Goal: Information Seeking & Learning: Learn about a topic

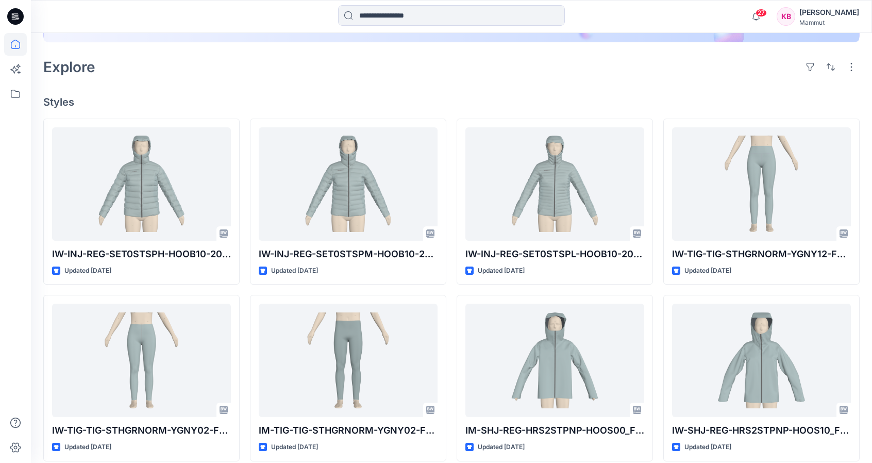
scroll to position [258, 0]
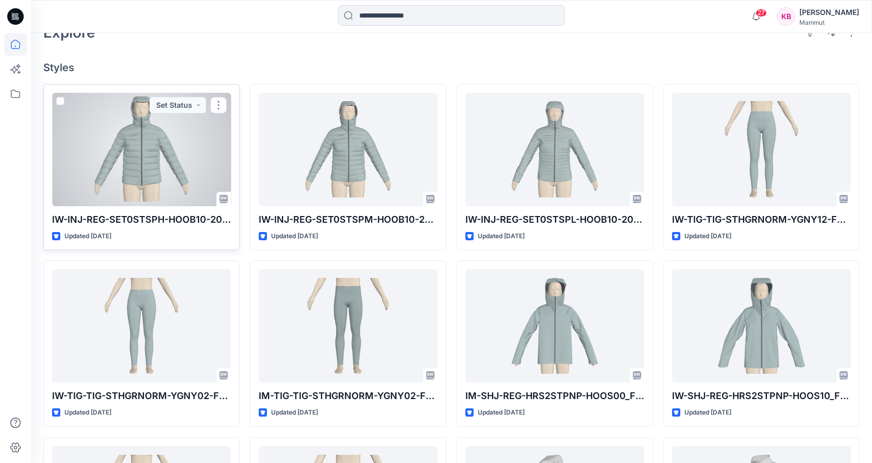
click at [176, 148] on div at bounding box center [141, 149] width 179 height 113
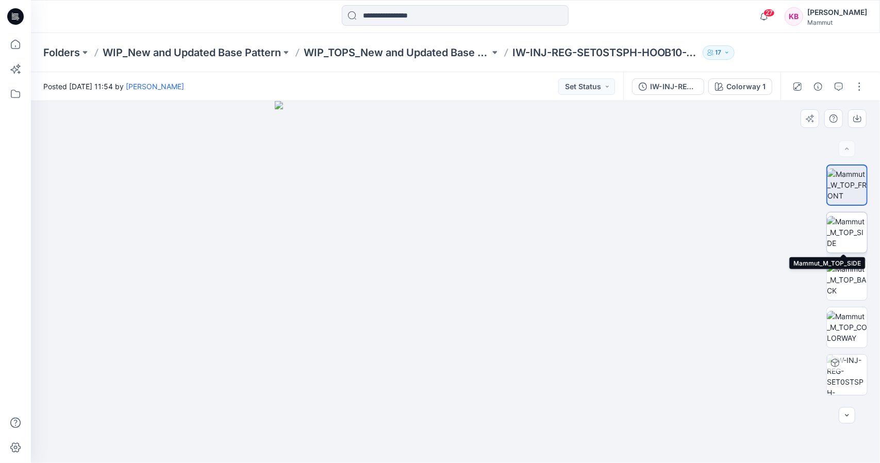
click at [855, 229] on img at bounding box center [847, 232] width 40 height 32
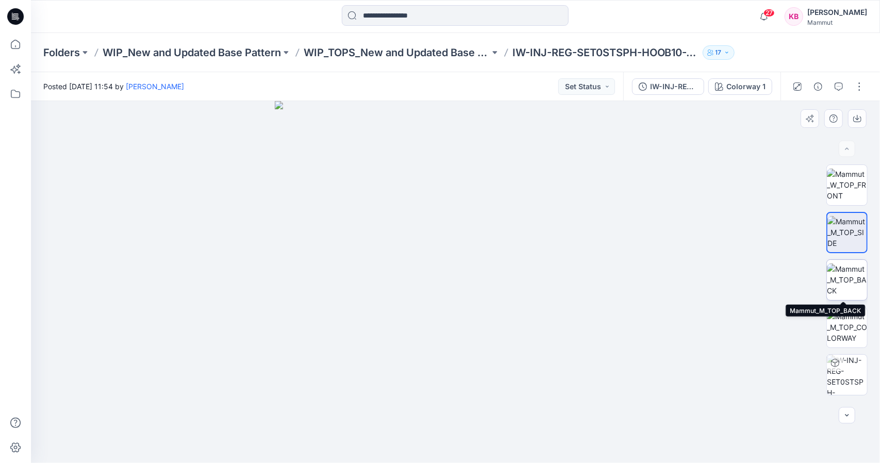
click at [849, 284] on img at bounding box center [847, 279] width 40 height 32
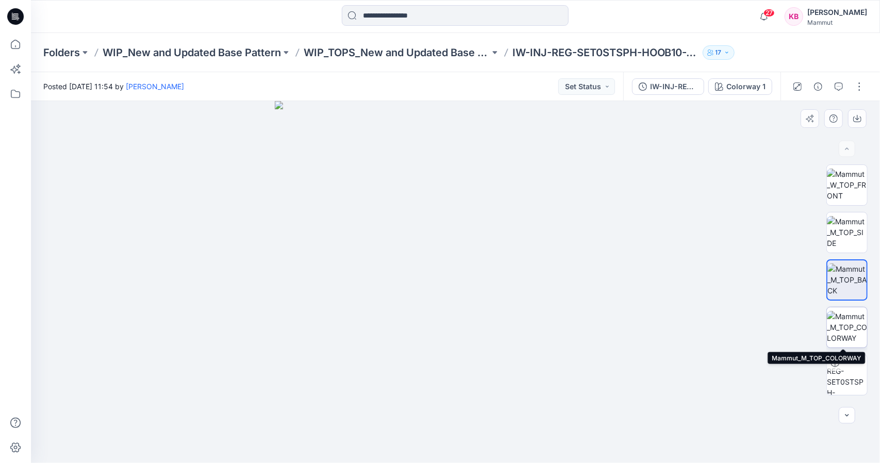
click at [856, 328] on img at bounding box center [847, 327] width 40 height 32
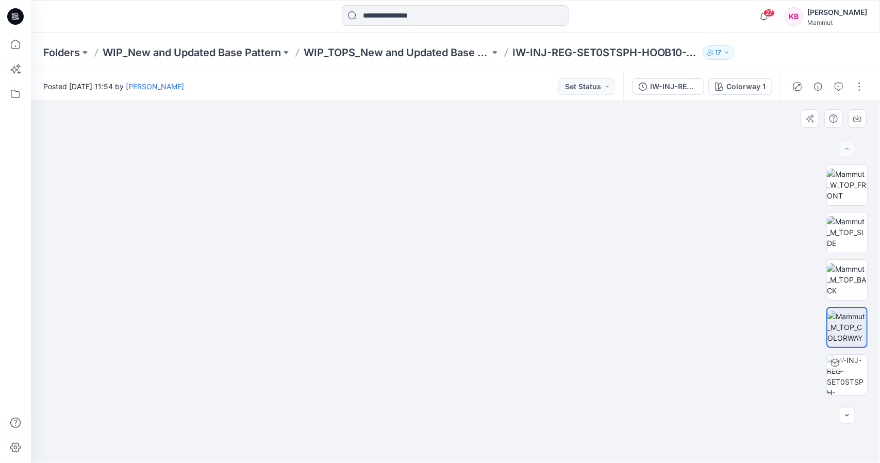
drag, startPoint x: 435, startPoint y: 297, endPoint x: 394, endPoint y: 297, distance: 41.2
click at [392, 297] on img at bounding box center [455, 217] width 620 height 491
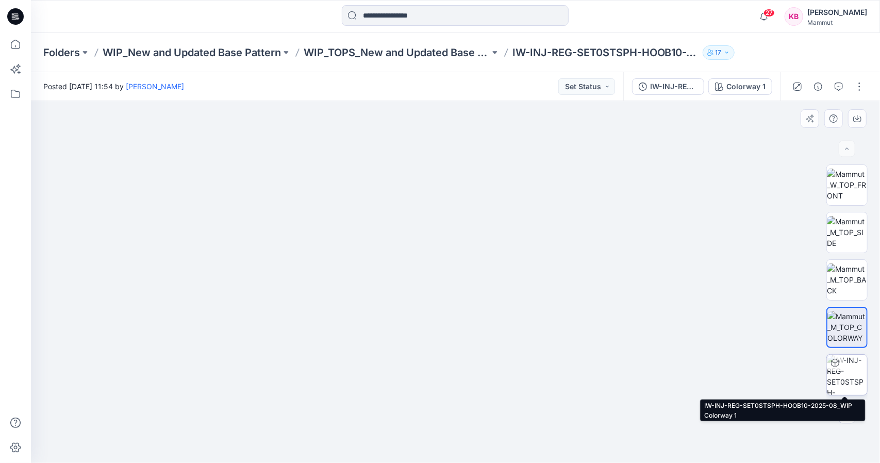
click at [855, 371] on img at bounding box center [847, 375] width 40 height 40
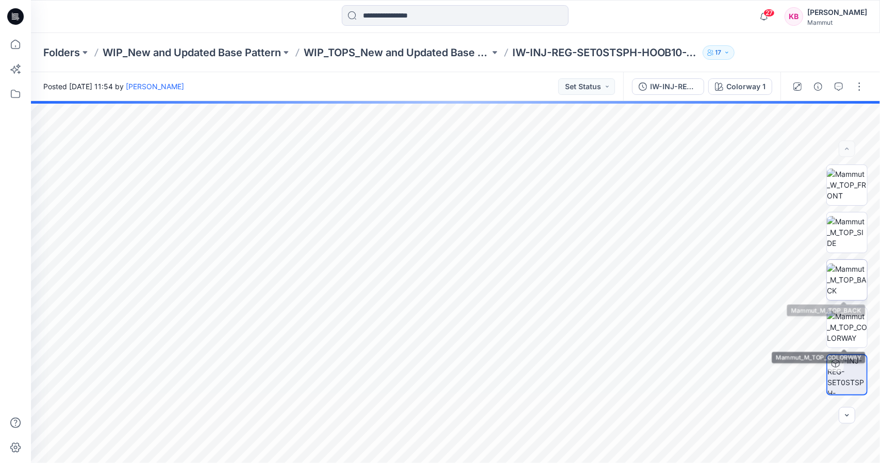
click at [843, 283] on img at bounding box center [847, 279] width 40 height 32
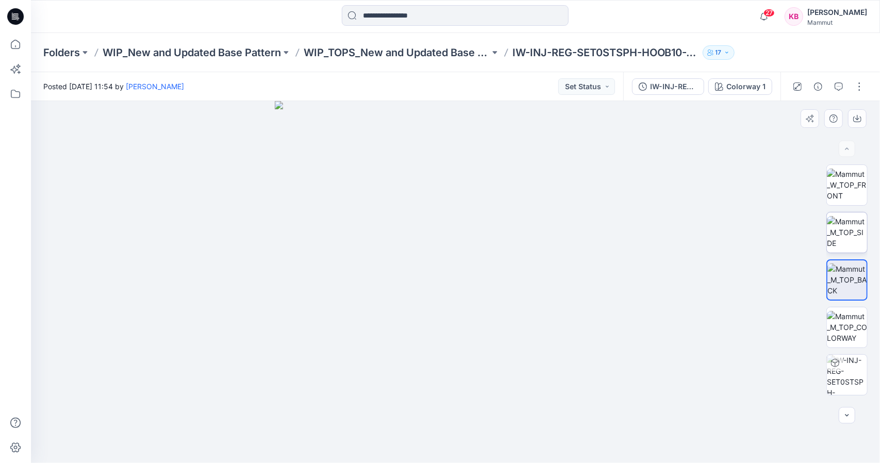
click at [848, 238] on img at bounding box center [847, 232] width 40 height 32
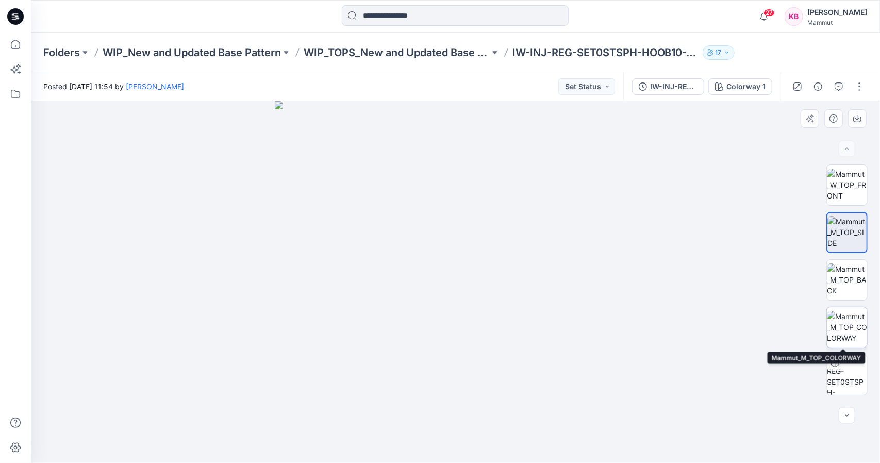
click at [838, 333] on img at bounding box center [847, 327] width 40 height 32
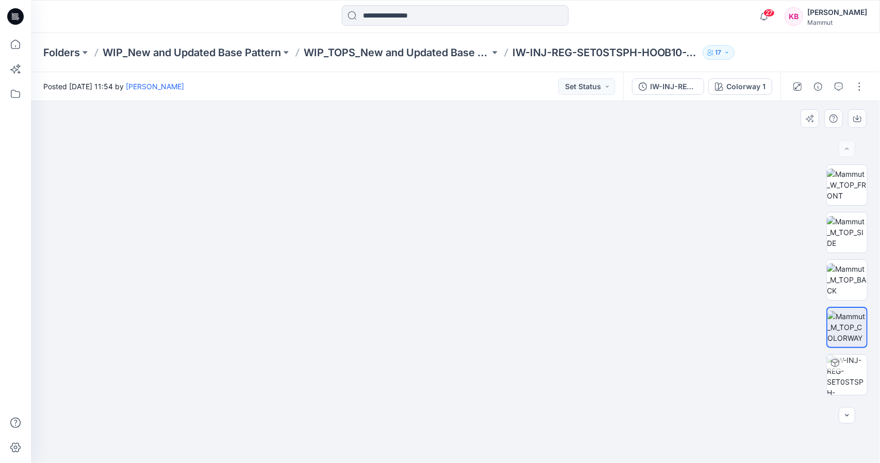
drag, startPoint x: 485, startPoint y: 234, endPoint x: 490, endPoint y: 329, distance: 96.0
click at [490, 329] on img at bounding box center [456, 230] width 570 height 466
drag, startPoint x: 471, startPoint y: 245, endPoint x: 478, endPoint y: 310, distance: 65.4
click at [478, 310] on img at bounding box center [456, 278] width 570 height 370
drag, startPoint x: 478, startPoint y: 226, endPoint x: 479, endPoint y: 262, distance: 36.1
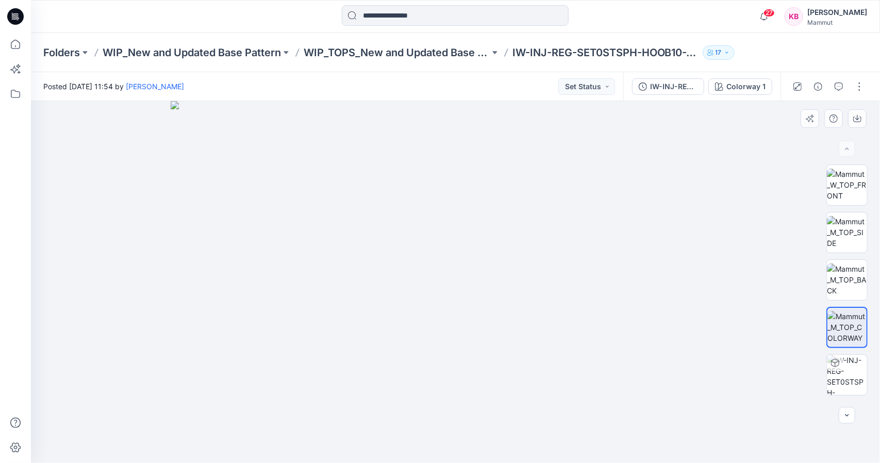
click at [479, 262] on img at bounding box center [456, 282] width 570 height 362
drag, startPoint x: 479, startPoint y: 259, endPoint x: 477, endPoint y: 267, distance: 8.0
click at [477, 267] on img at bounding box center [456, 282] width 570 height 362
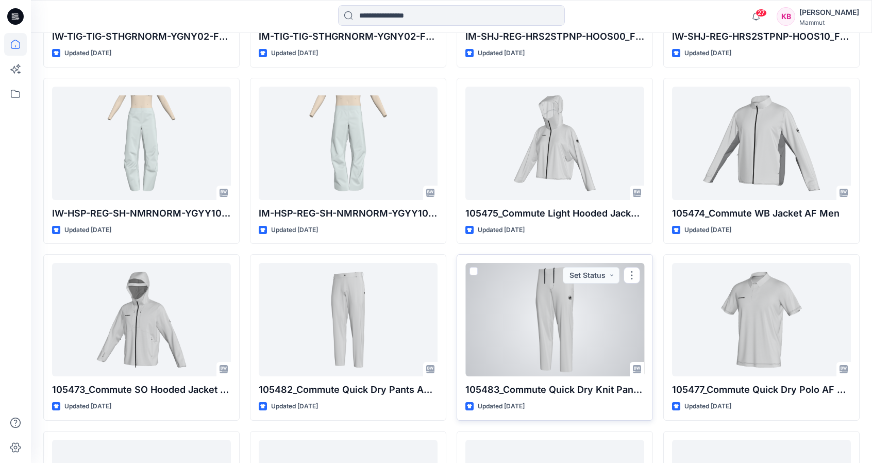
scroll to position [601, 0]
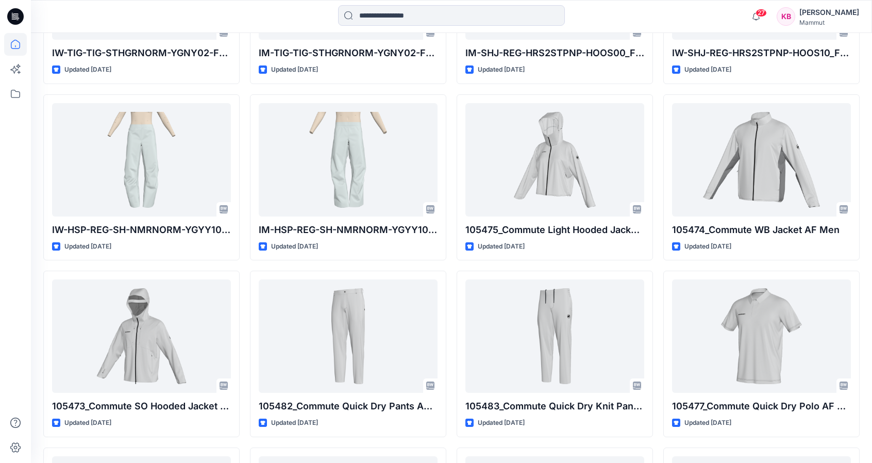
click at [870, 70] on div "Welcome back, [PERSON_NAME] New New Unleash Creativity, Speed Up Development Ex…" at bounding box center [451, 135] width 841 height 1407
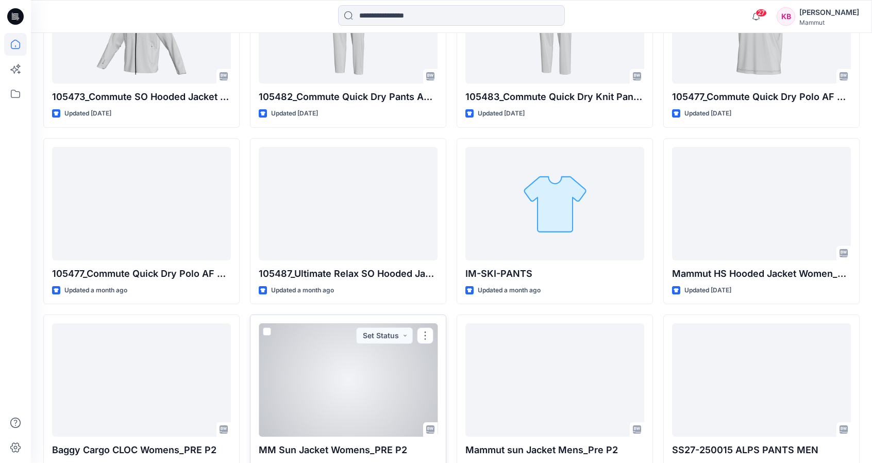
scroll to position [975, 0]
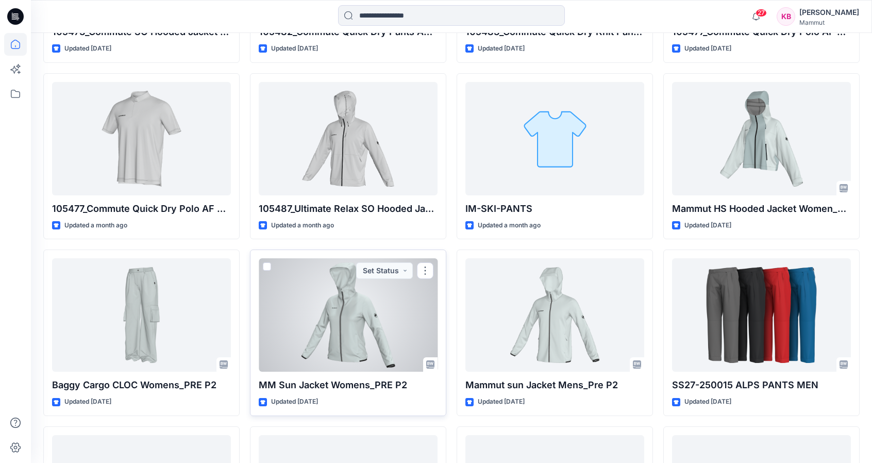
click at [358, 310] on div at bounding box center [348, 314] width 179 height 113
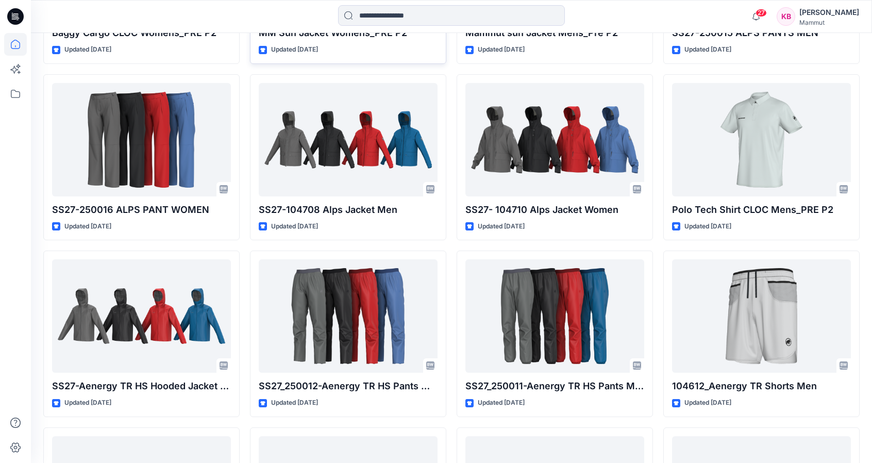
scroll to position [1336, 0]
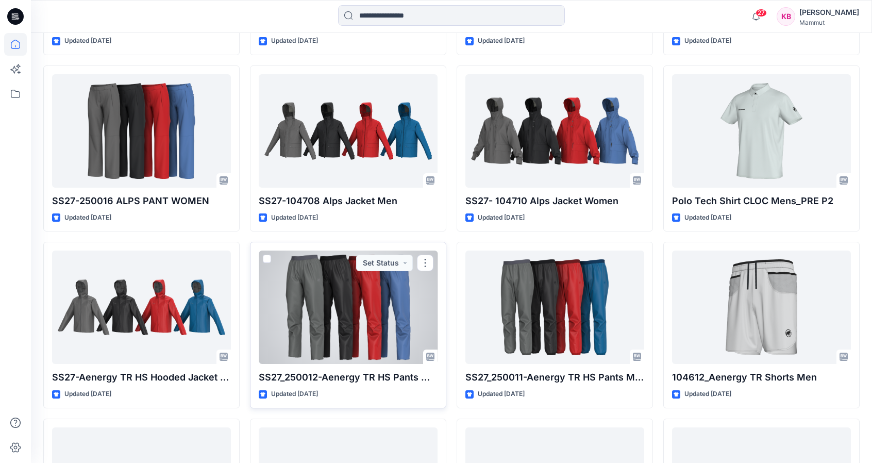
click at [345, 302] on div at bounding box center [348, 307] width 179 height 113
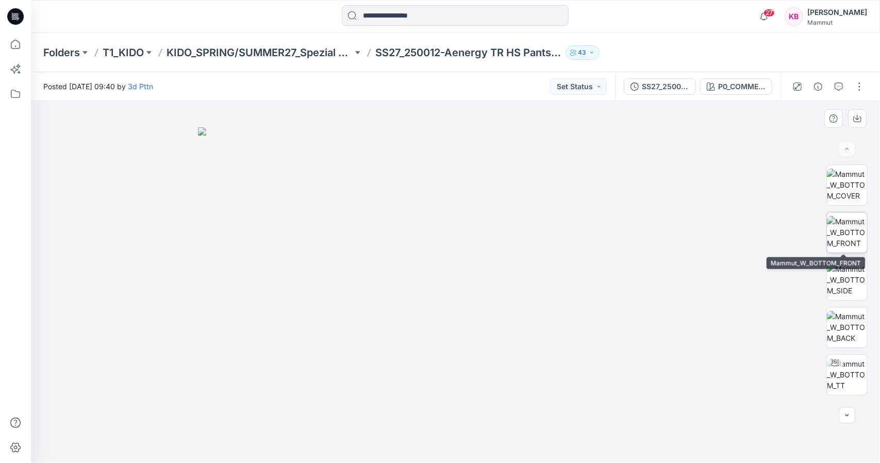
click at [838, 245] on img at bounding box center [847, 232] width 40 height 32
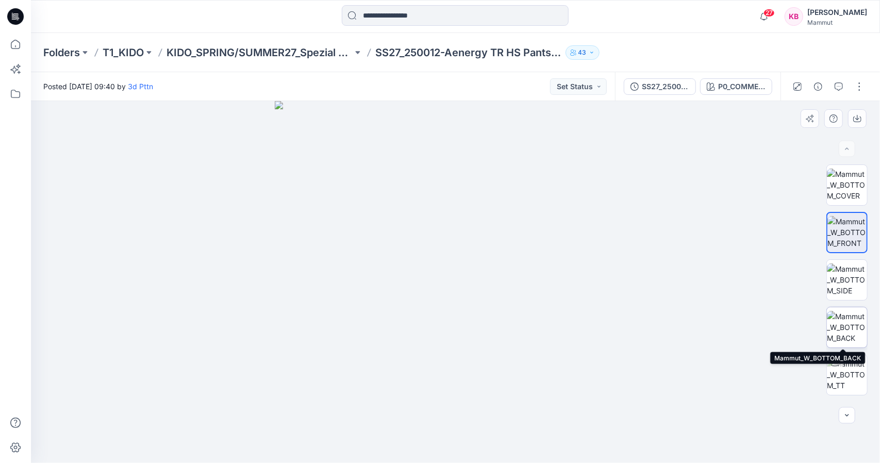
click at [841, 323] on img at bounding box center [847, 327] width 40 height 32
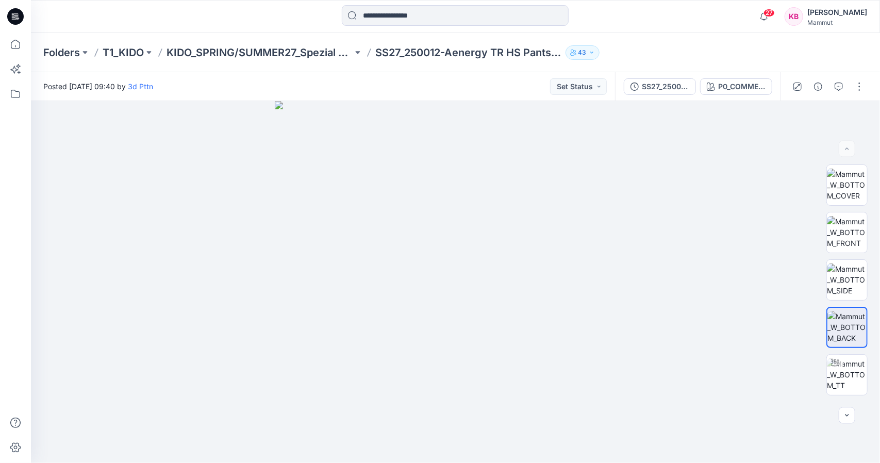
drag, startPoint x: 0, startPoint y: 1, endPoint x: 132, endPoint y: 7, distance: 132.1
click at [132, 7] on div at bounding box center [137, 16] width 212 height 23
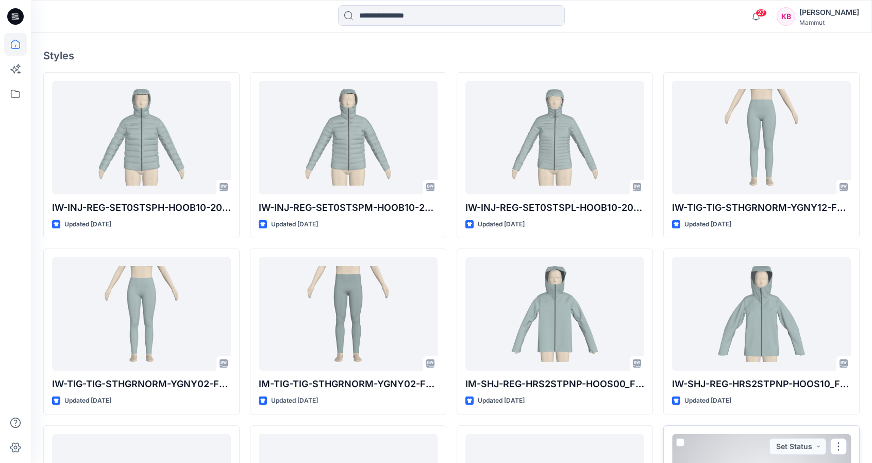
scroll to position [266, 0]
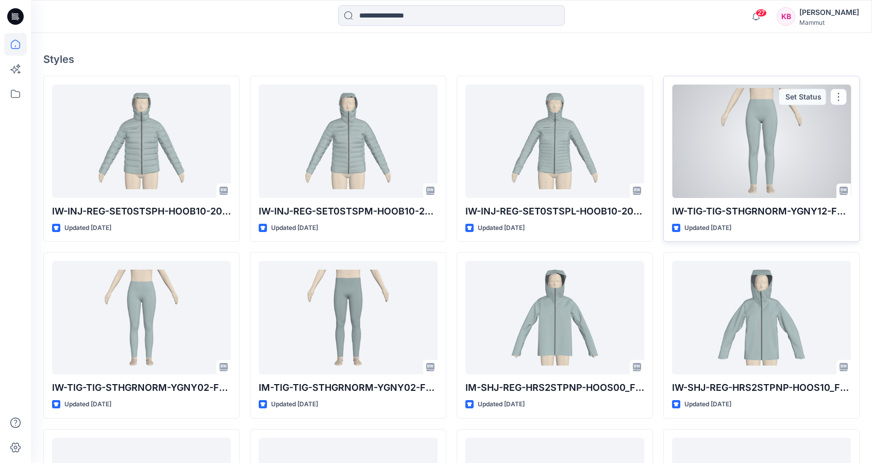
click at [758, 143] on div at bounding box center [761, 141] width 179 height 113
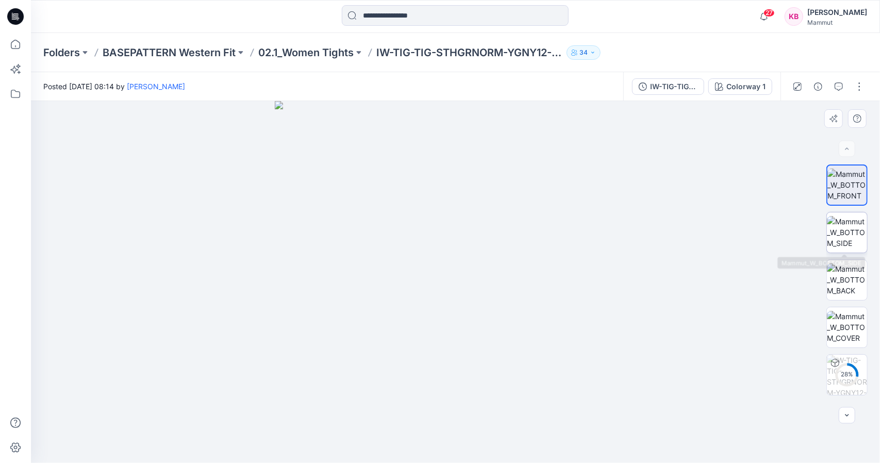
click at [853, 223] on img at bounding box center [847, 232] width 40 height 32
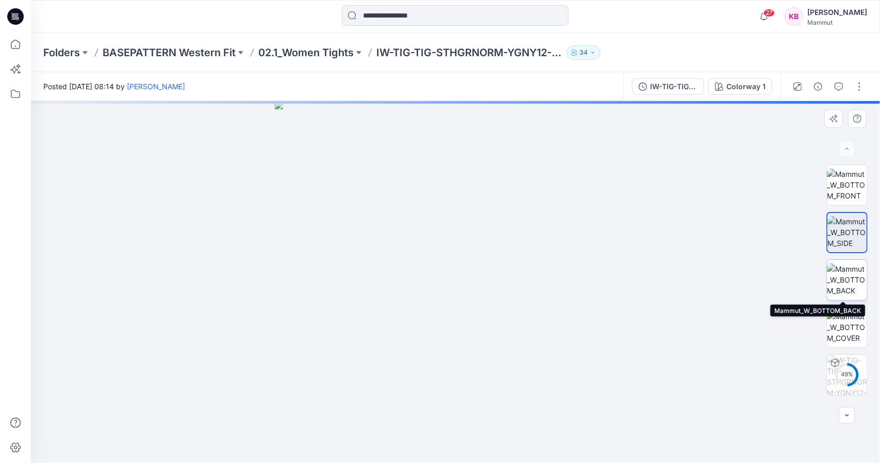
click at [847, 281] on img at bounding box center [847, 279] width 40 height 32
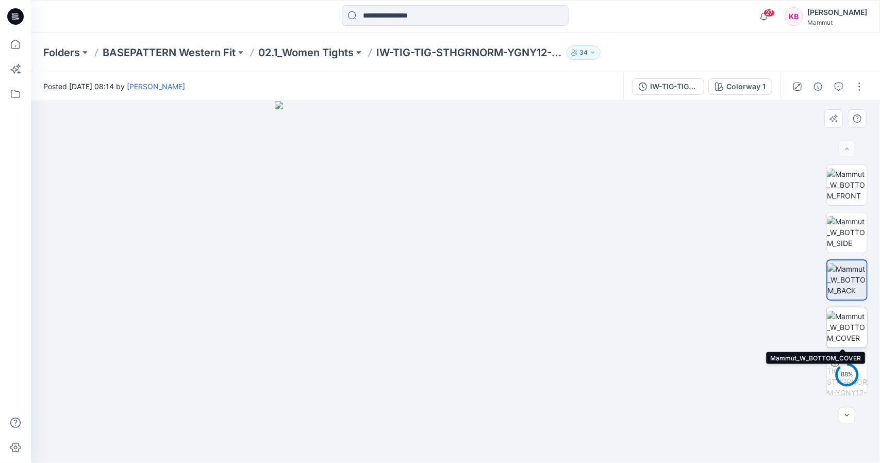
click at [851, 325] on img at bounding box center [847, 327] width 40 height 32
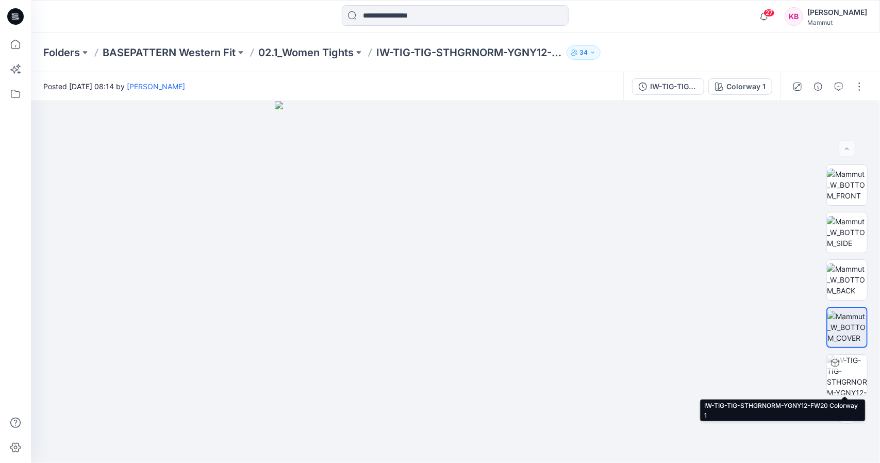
click at [850, 368] on img at bounding box center [847, 375] width 40 height 40
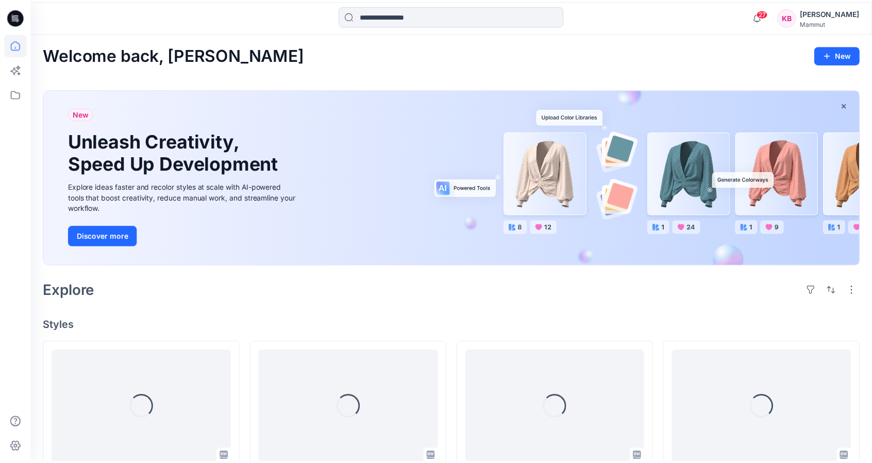
scroll to position [266, 0]
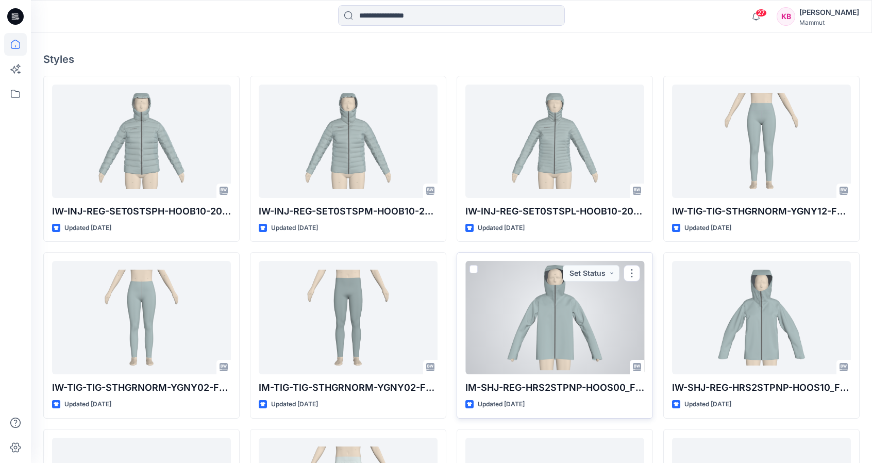
click at [518, 324] on div at bounding box center [555, 317] width 179 height 113
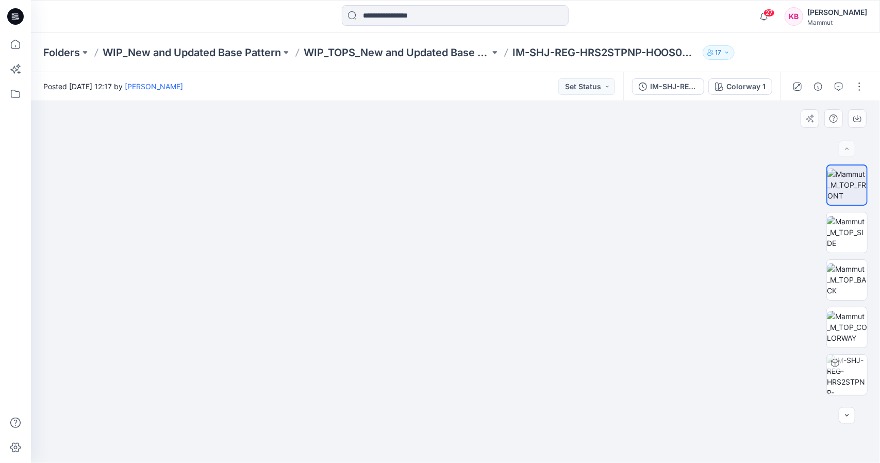
drag, startPoint x: 418, startPoint y: 330, endPoint x: 437, endPoint y: 148, distance: 183.5
click at [437, 148] on img at bounding box center [455, 126] width 673 height 673
drag, startPoint x: 437, startPoint y: 148, endPoint x: 411, endPoint y: 194, distance: 52.8
click at [411, 194] on img at bounding box center [455, 150] width 673 height 626
click at [842, 216] on img at bounding box center [847, 232] width 40 height 32
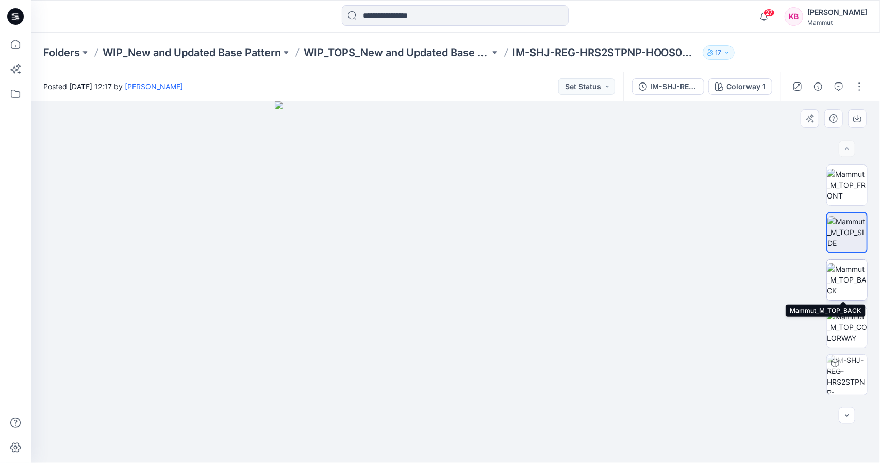
click at [841, 281] on img at bounding box center [847, 279] width 40 height 32
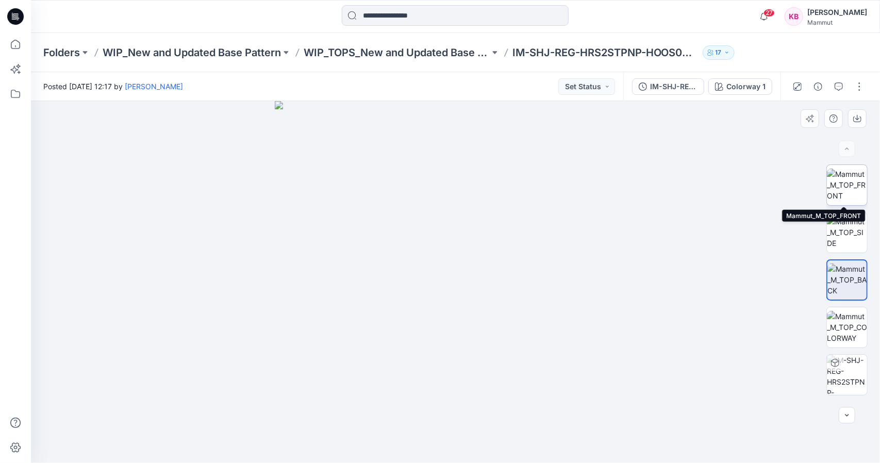
click at [840, 188] on img at bounding box center [847, 185] width 40 height 32
